Goal: Communication & Community: Answer question/provide support

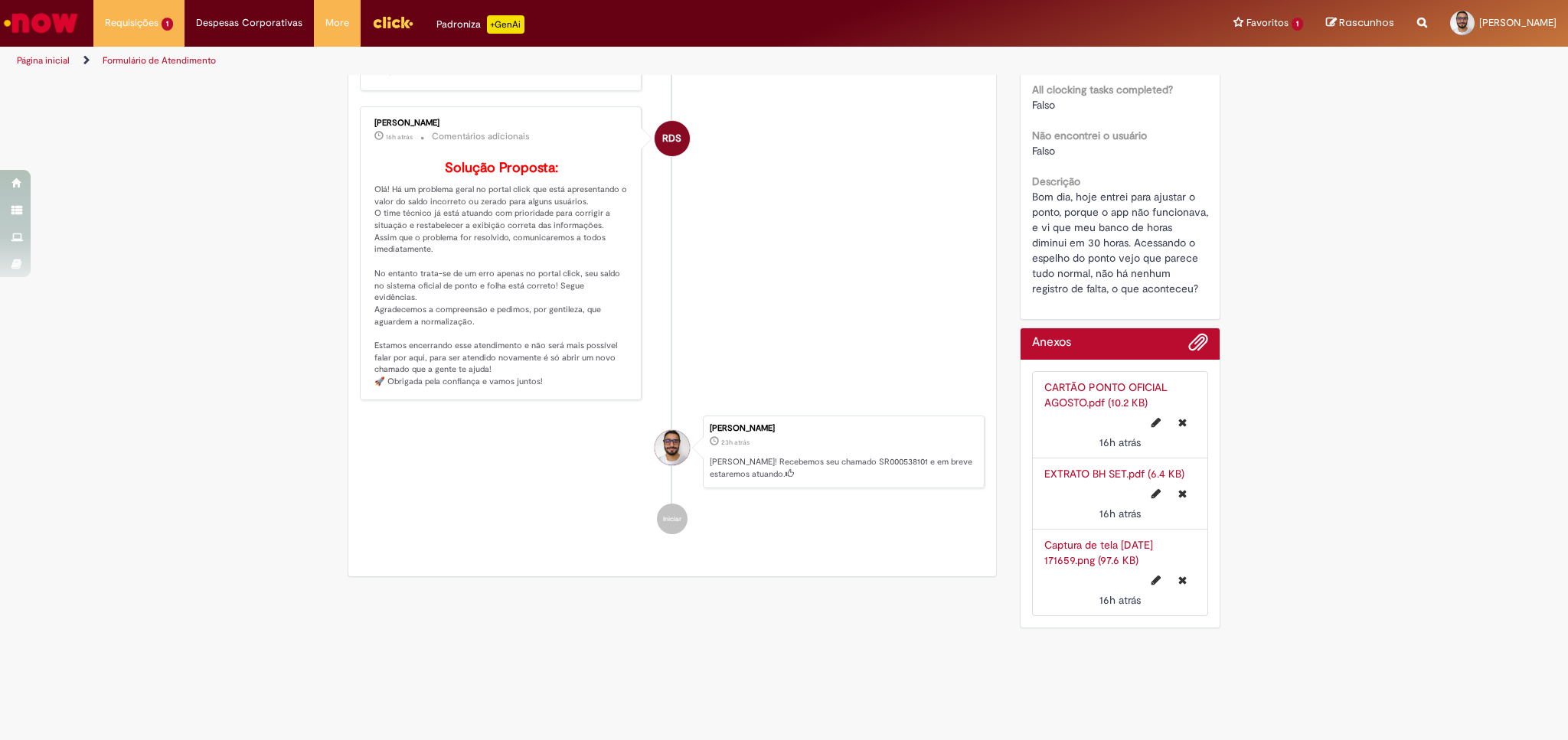
scroll to position [184, 0]
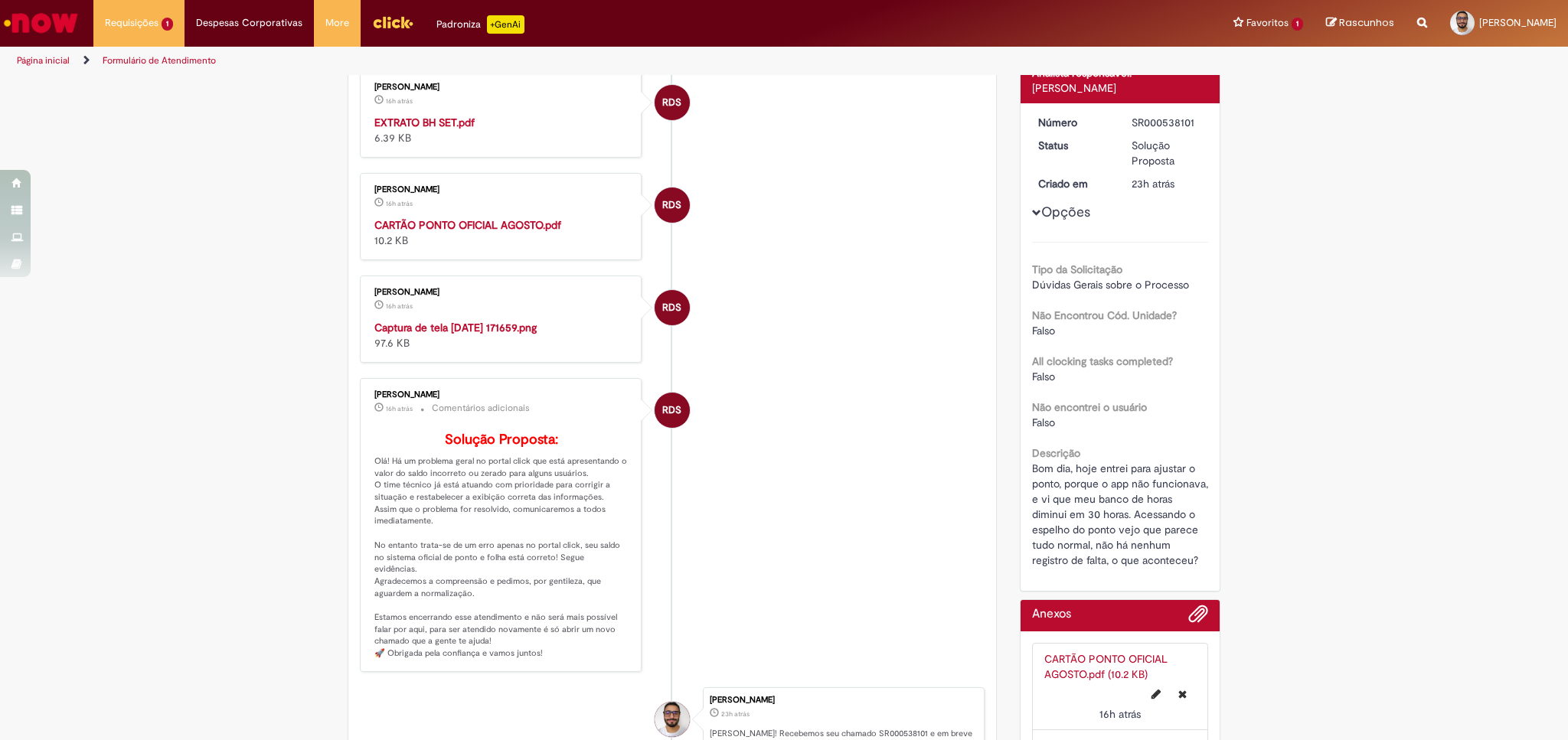
click at [549, 320] on img "Histórico de tíquete" at bounding box center [501, 320] width 255 height 0
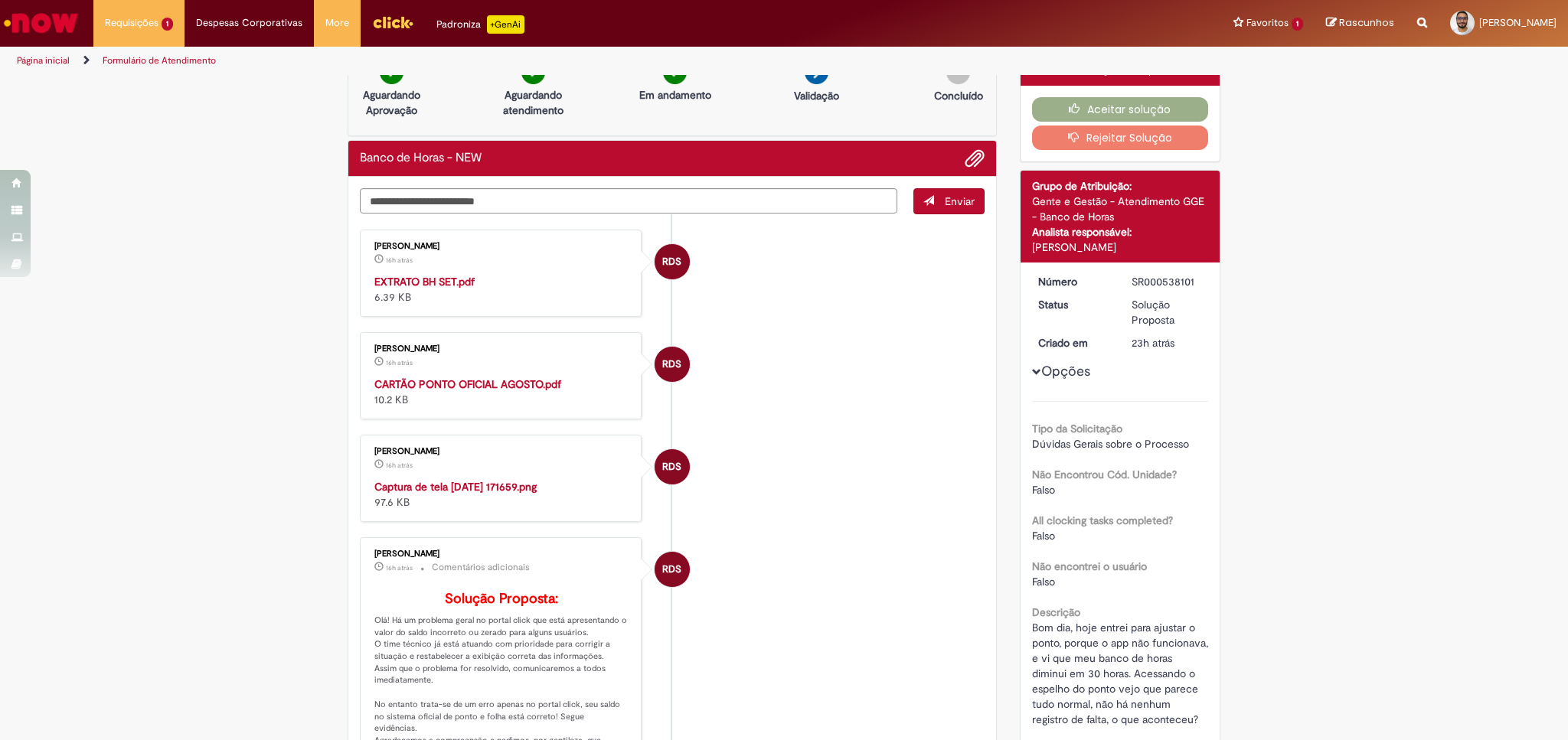
scroll to position [0, 0]
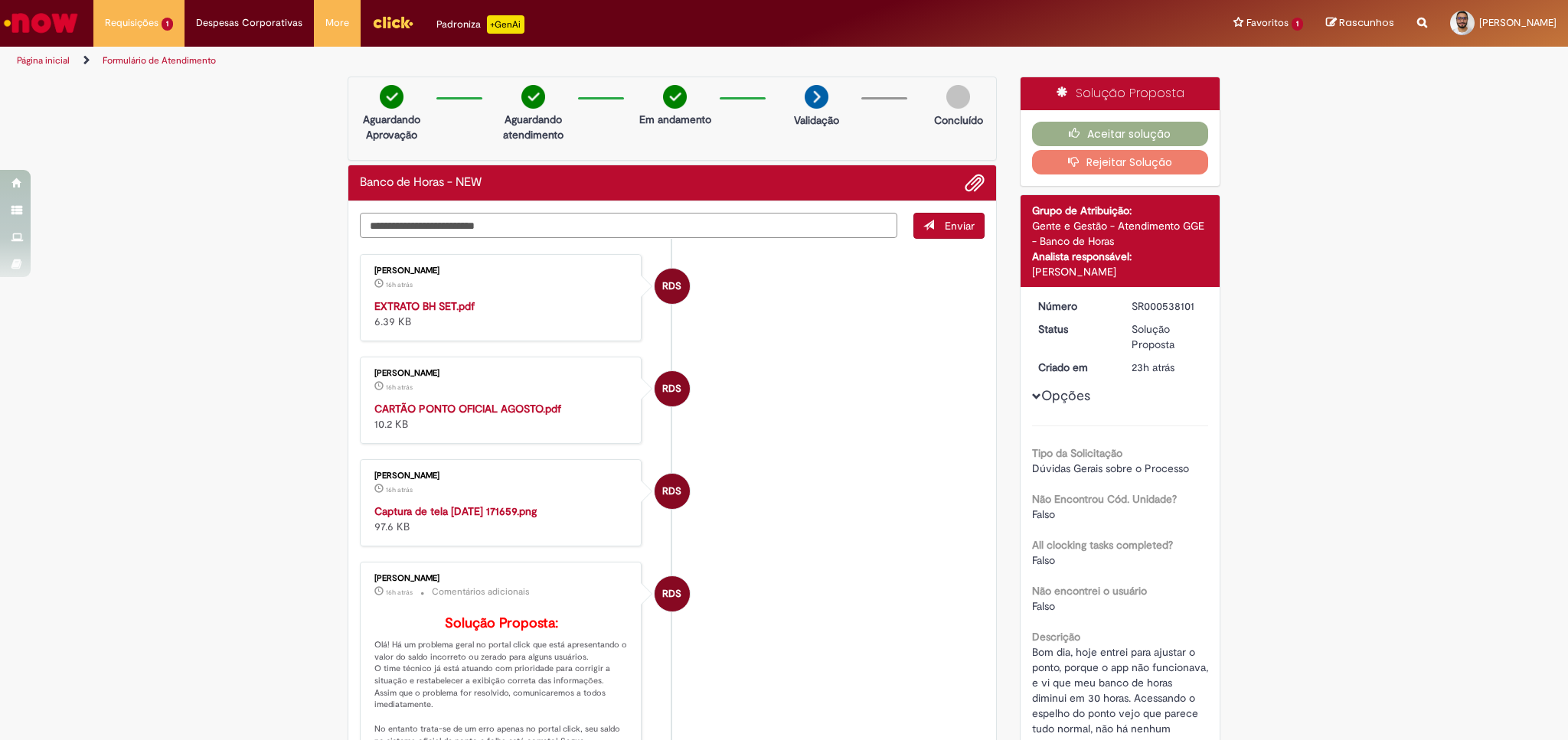
click at [469, 220] on textarea "Digite sua mensagem aqui..." at bounding box center [629, 225] width 538 height 26
click at [422, 303] on strong "EXTRATO BH SET.pdf" at bounding box center [425, 306] width 100 height 14
click at [461, 410] on strong "CARTÃO PONTO OFICIAL AGOSTO.pdf" at bounding box center [468, 409] width 187 height 14
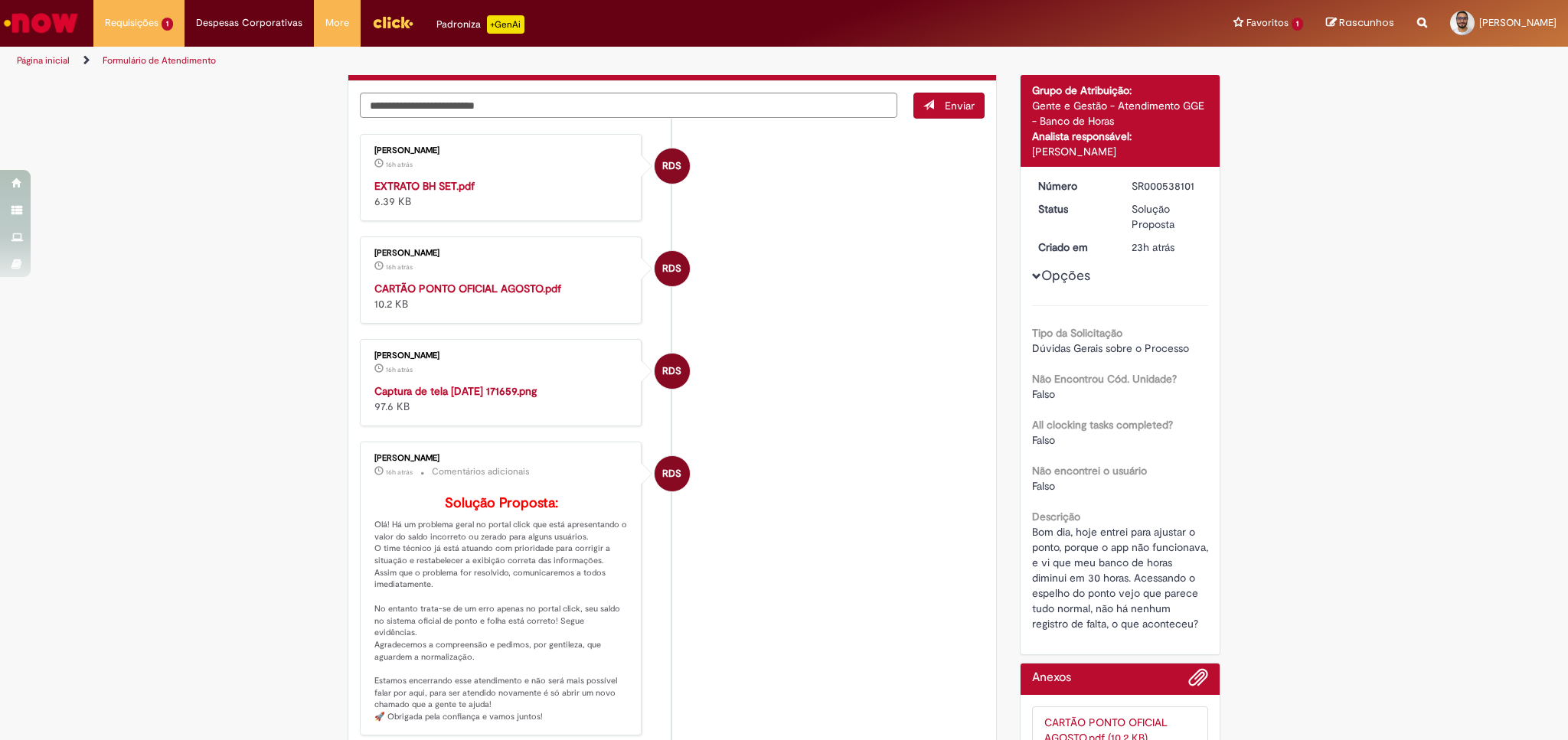
scroll to position [140, 0]
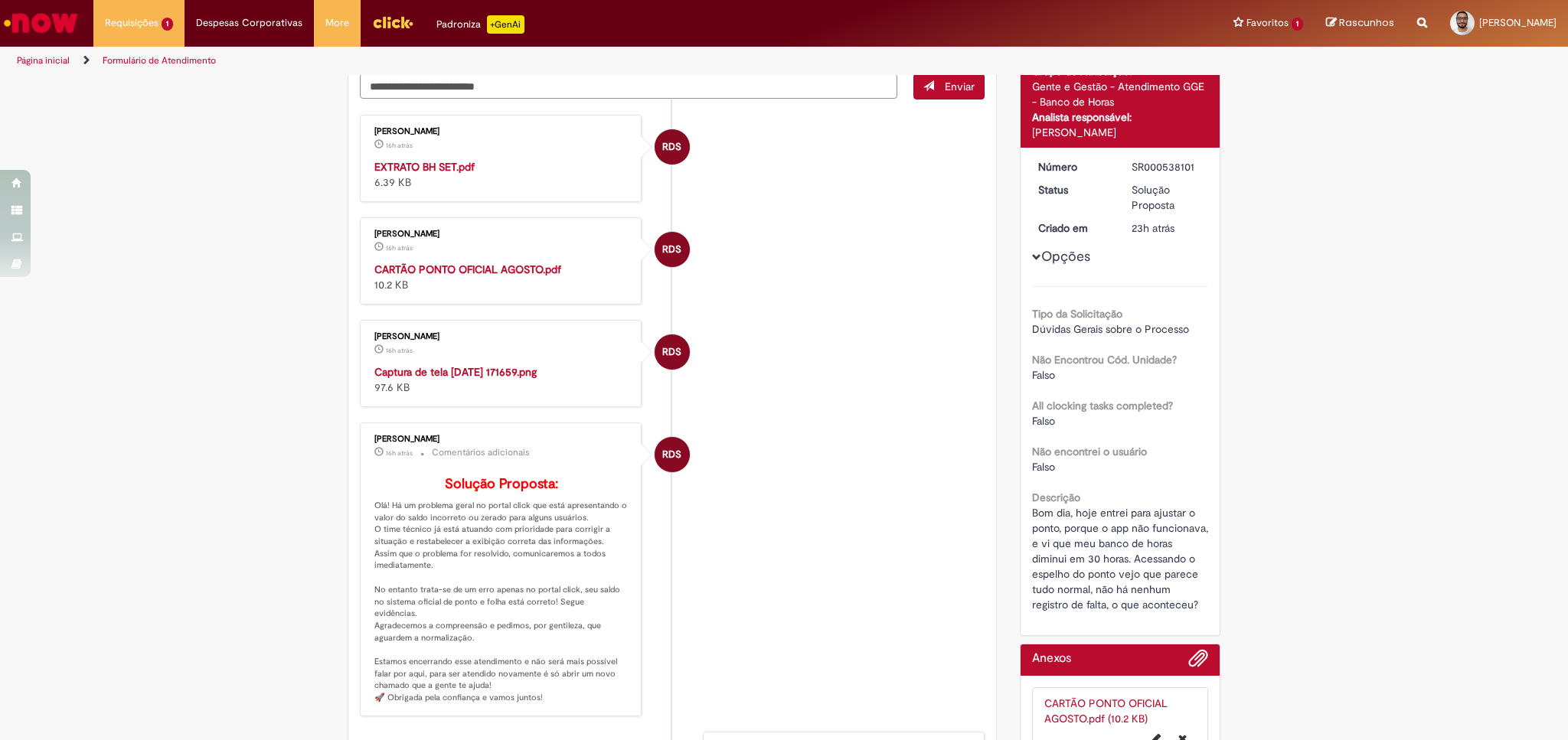
click at [507, 364] on img "Histórico de tíquete" at bounding box center [501, 364] width 255 height 0
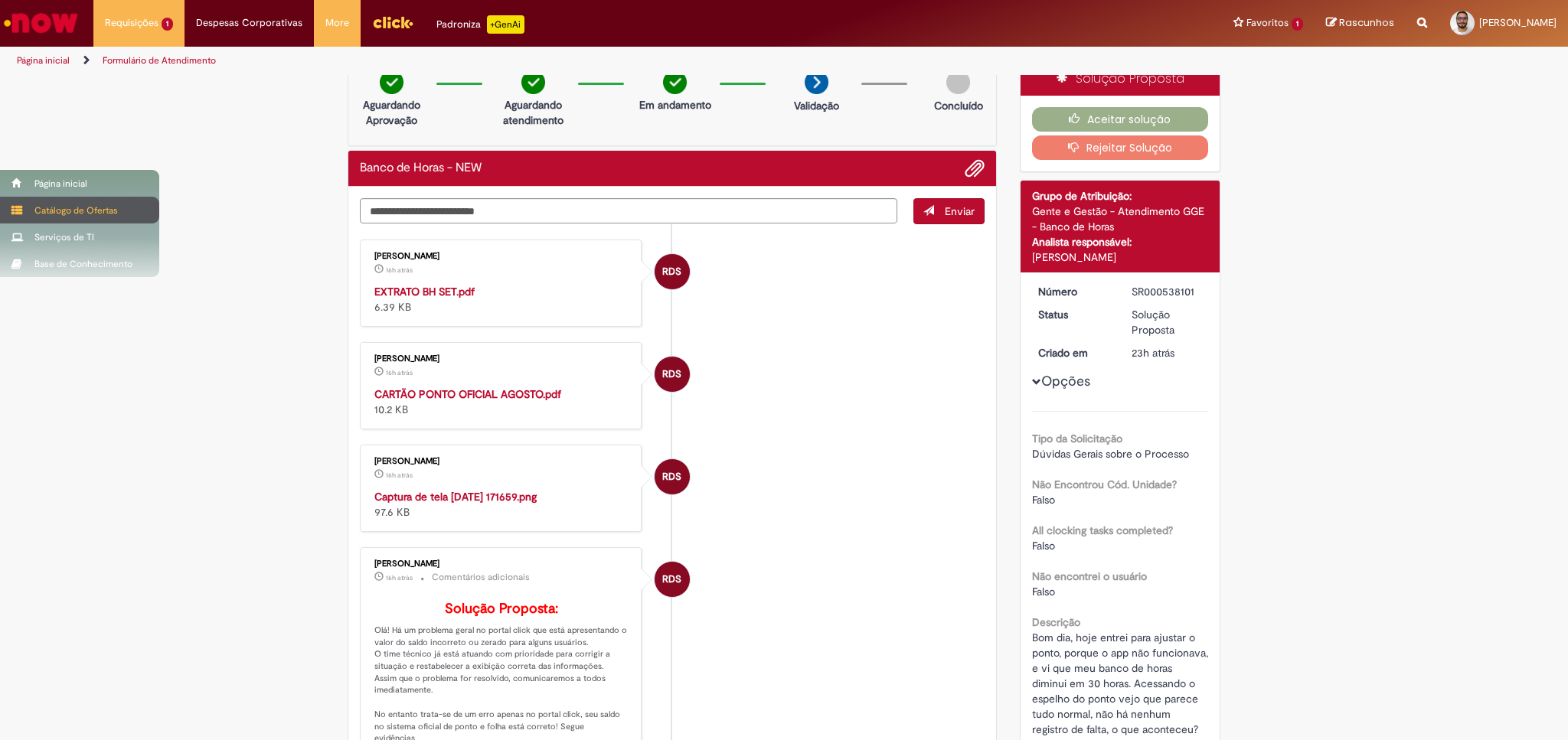
scroll to position [0, 0]
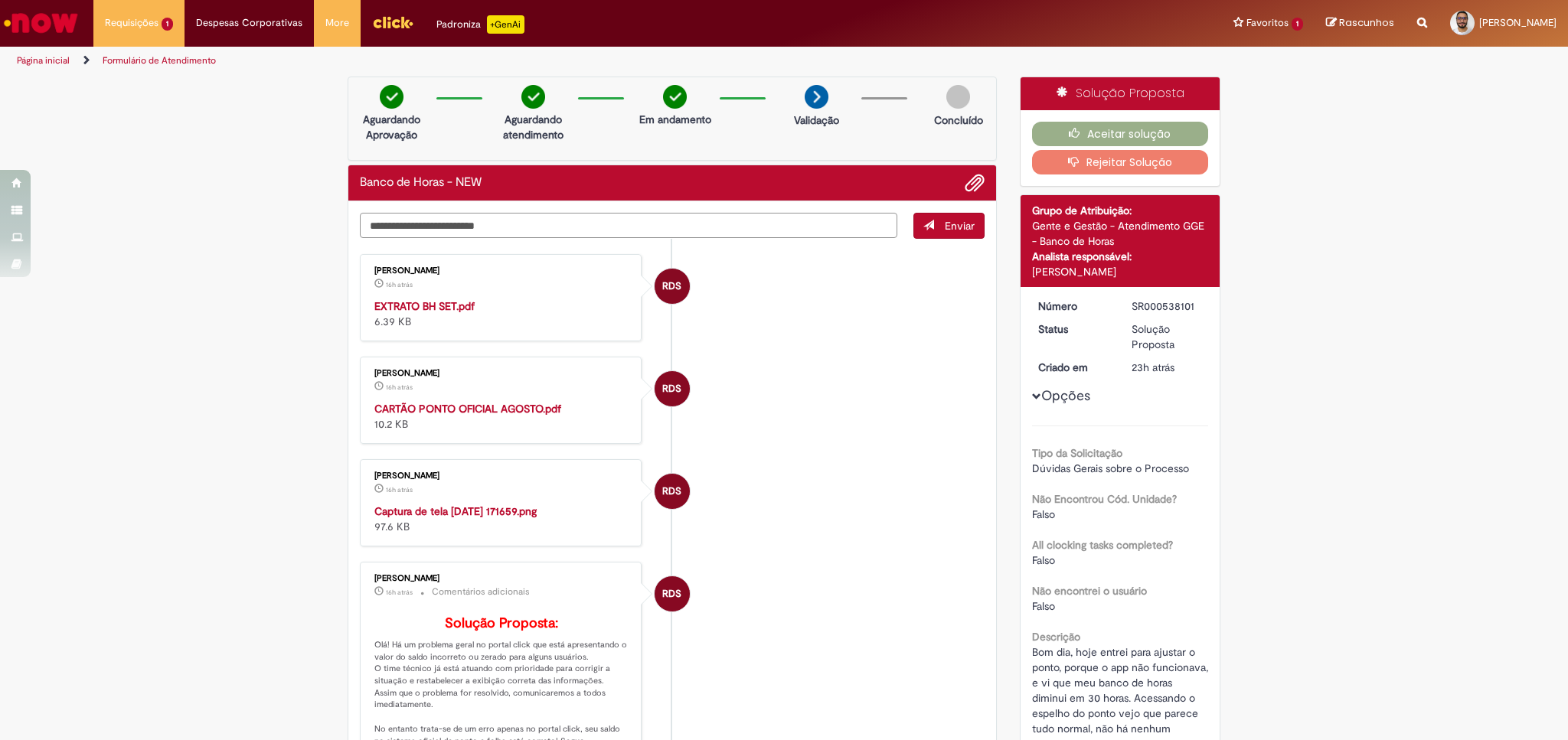
click at [450, 226] on textarea "Digite sua mensagem aqui..." at bounding box center [629, 225] width 538 height 26
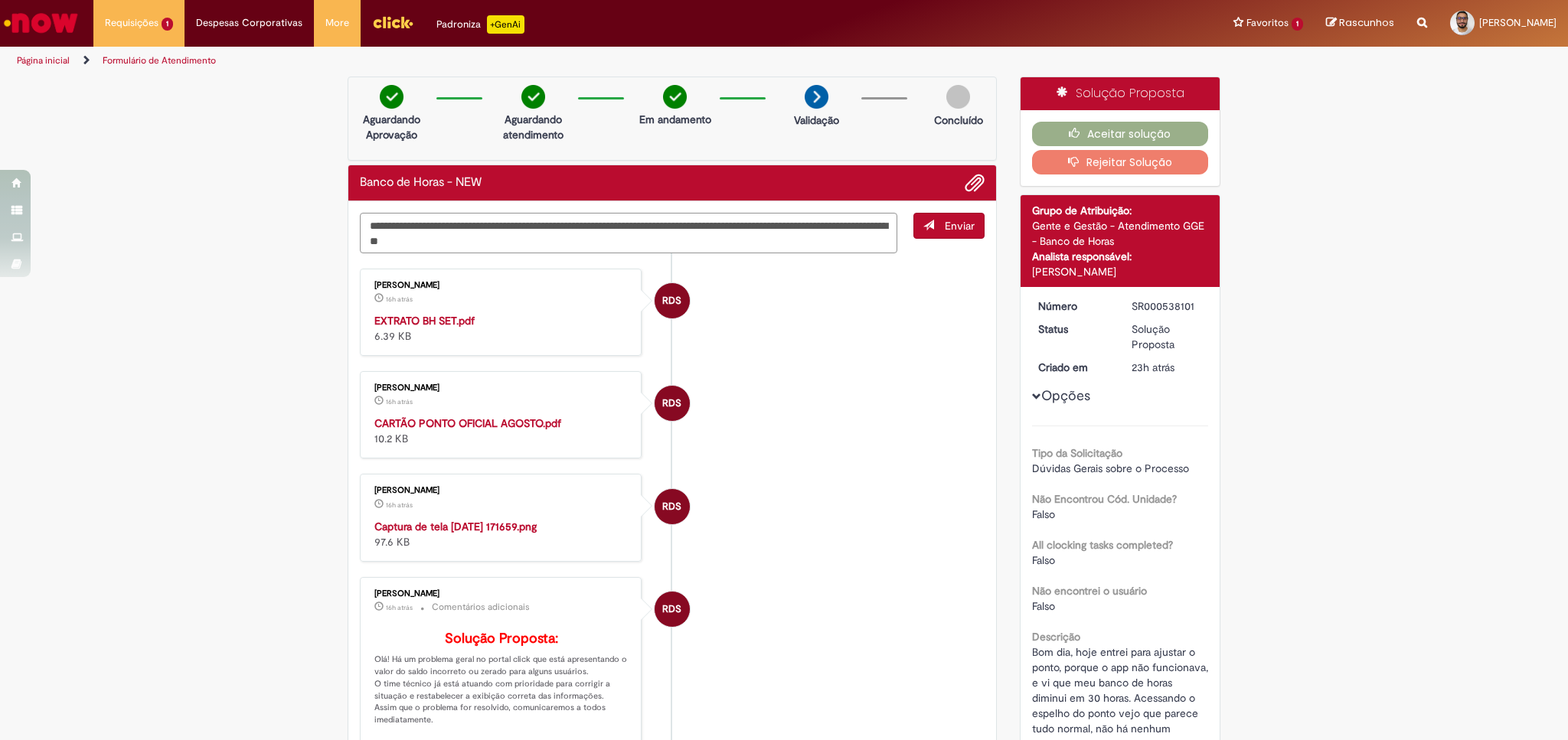
drag, startPoint x: 527, startPoint y: 239, endPoint x: 361, endPoint y: 239, distance: 166.0
click at [361, 239] on div "**********" at bounding box center [673, 233] width 625 height 42
type textarea "**********"
click at [969, 183] on span "Adicionar anexos" at bounding box center [974, 183] width 18 height 18
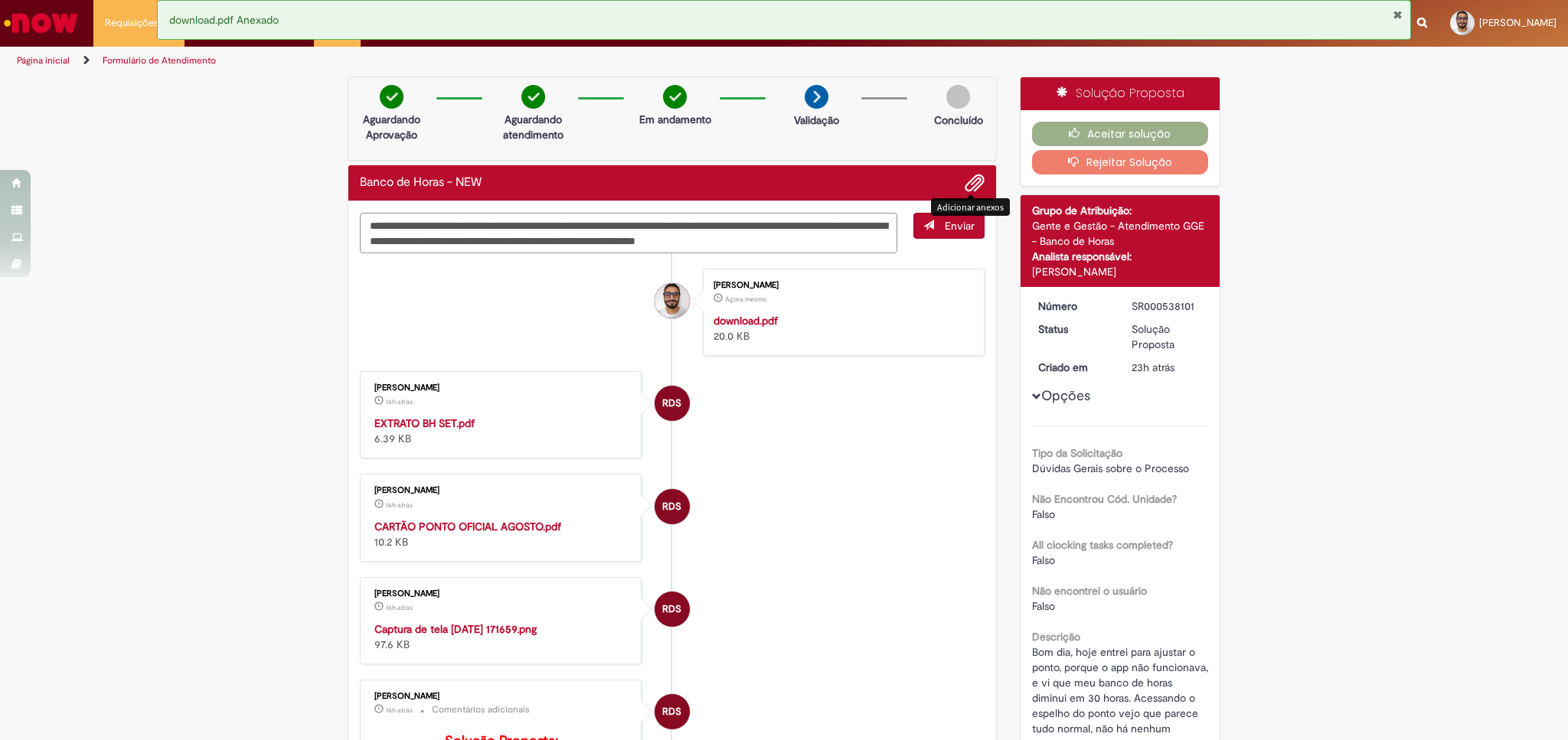
click at [869, 239] on textarea "**********" at bounding box center [629, 233] width 538 height 42
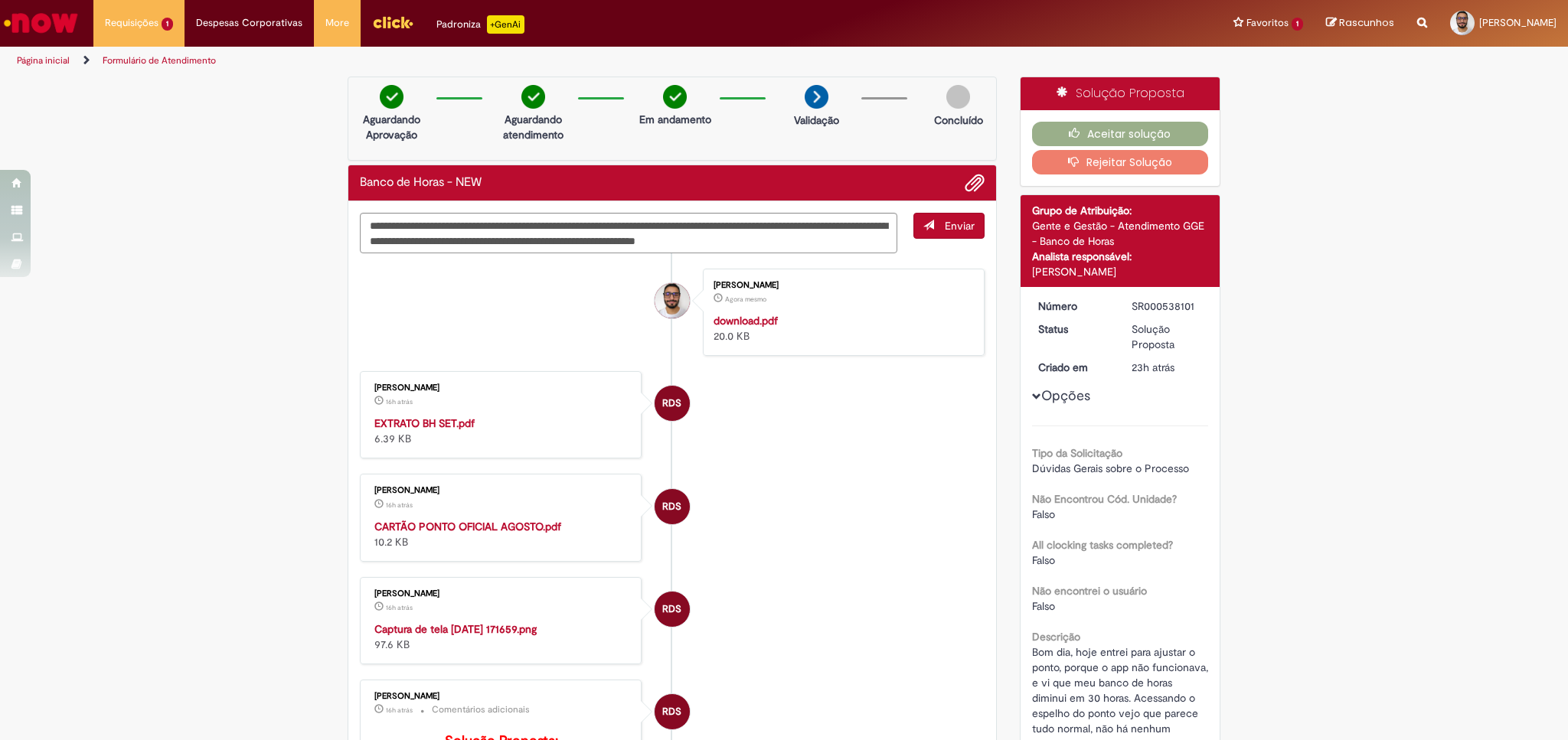
click at [931, 227] on button "Enviar" at bounding box center [949, 225] width 71 height 26
